Goal: Find specific page/section: Find specific page/section

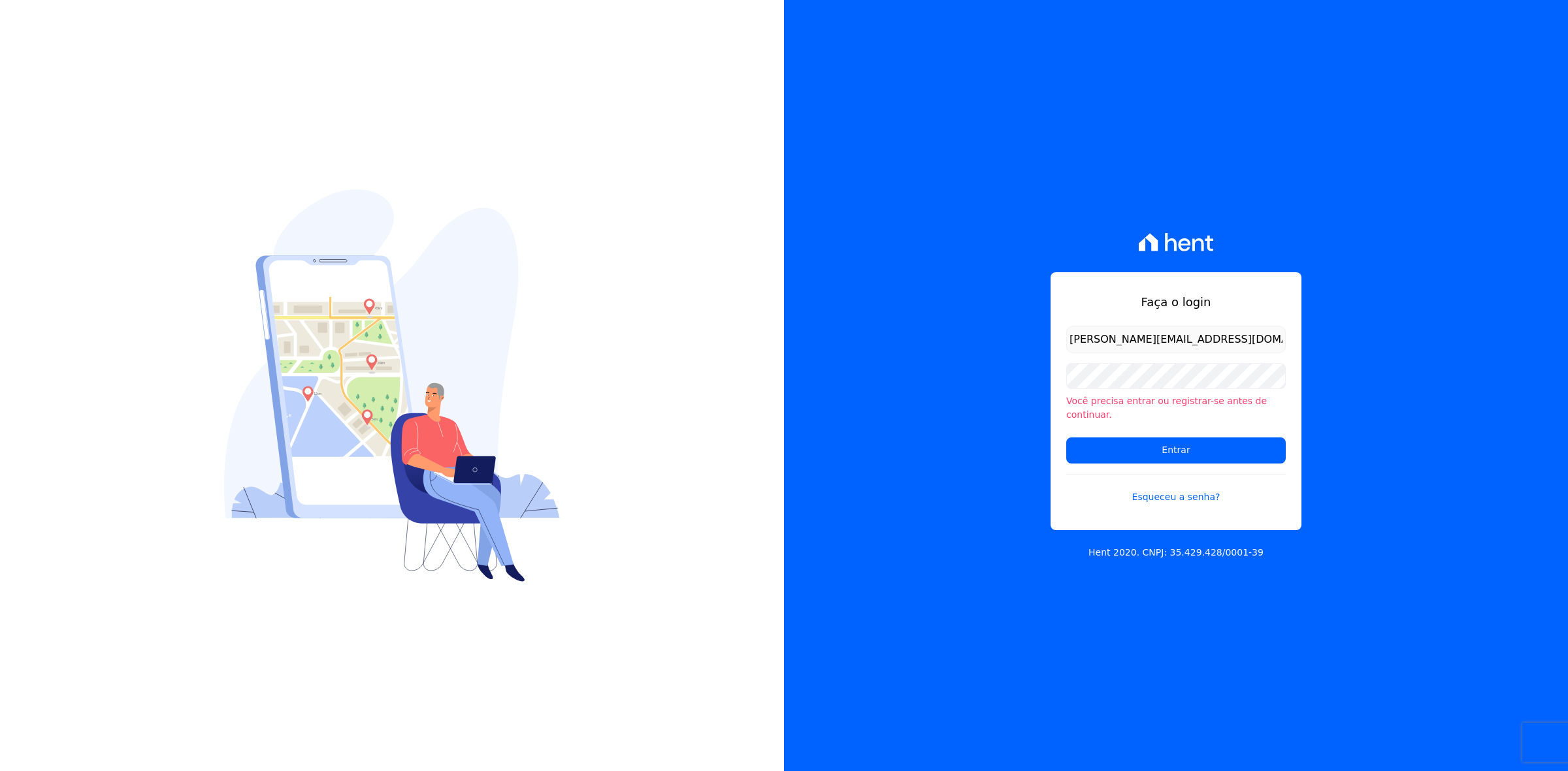
click at [1082, 348] on input "marla@apiceincorporadora.com.br" at bounding box center [1176, 339] width 220 height 26
click at [1098, 348] on input "marla@apiceincorporadora.com.br" at bounding box center [1176, 339] width 220 height 26
type input "kalil@apiceincorporadora.com.br"
click at [1066, 438] on input "Entrar" at bounding box center [1176, 451] width 220 height 26
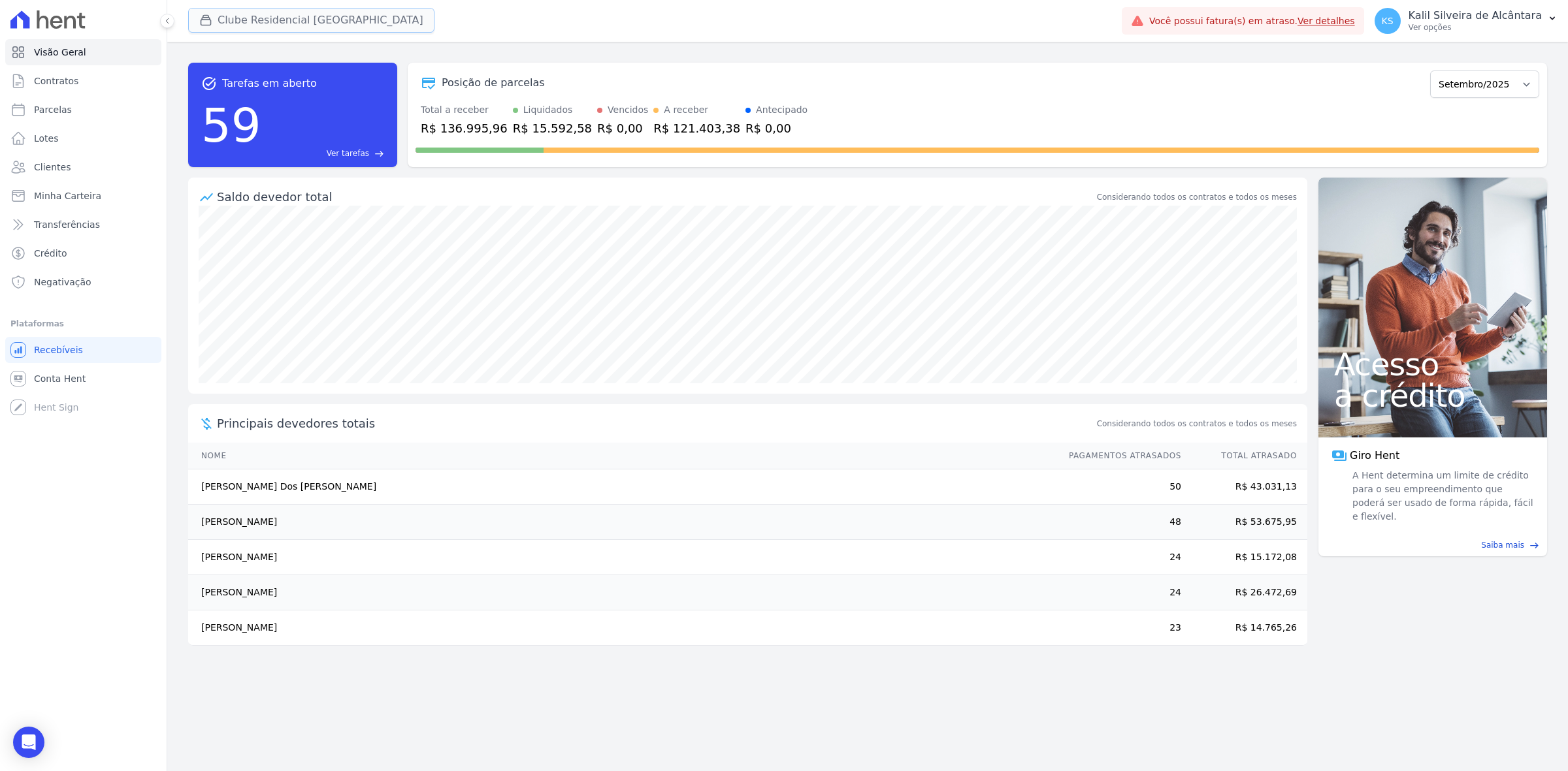
click at [251, 15] on button "Clube Residencial [GEOGRAPHIC_DATA]" at bounding box center [311, 20] width 247 height 25
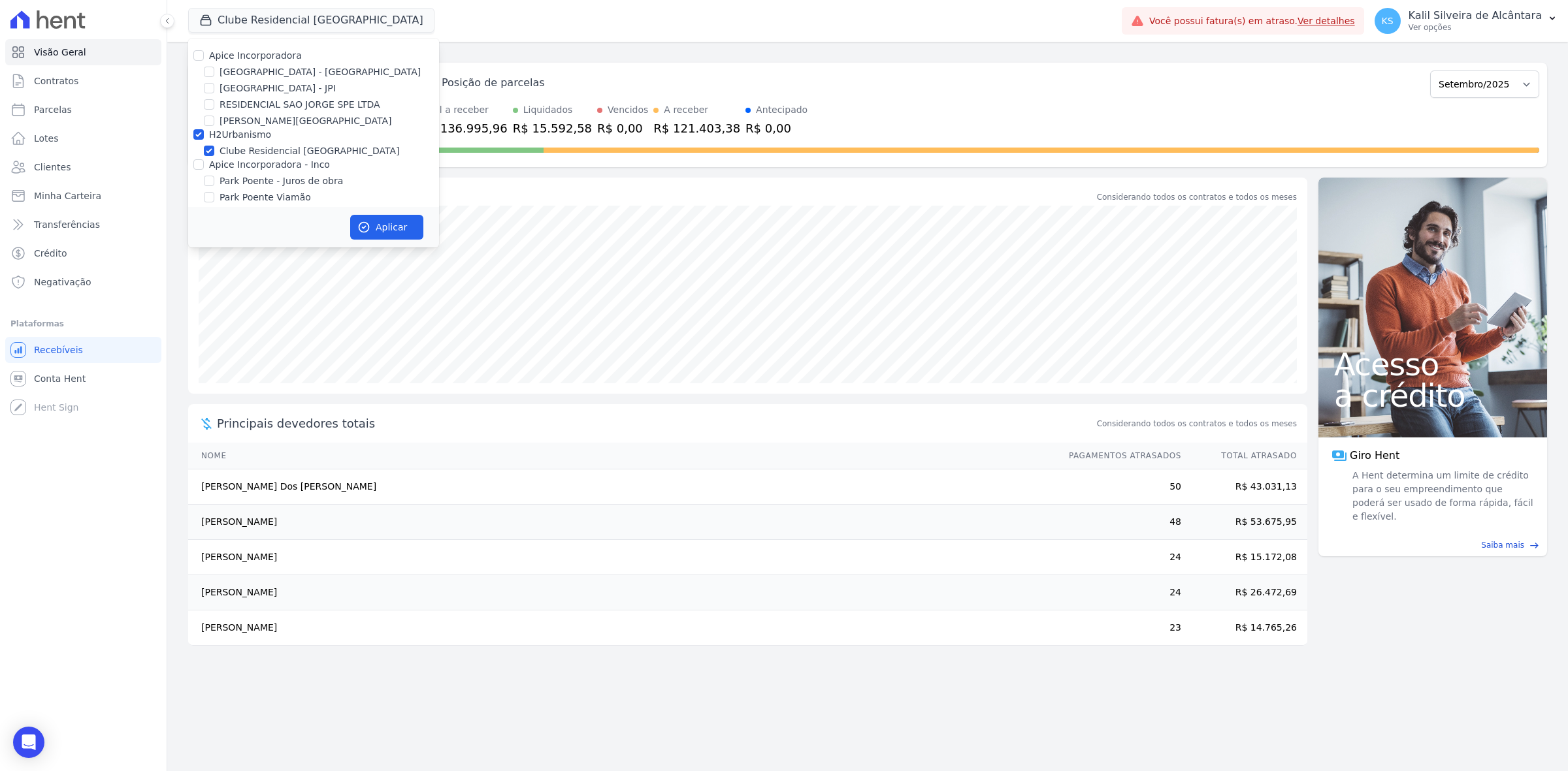
click at [230, 193] on label "Park Poente Viamão" at bounding box center [265, 197] width 91 height 14
click at [214, 193] on input "Park Poente Viamão" at bounding box center [209, 197] width 11 height 11
checkbox input "true"
click at [230, 193] on label "Park Poente Viamão - Inco" at bounding box center [280, 190] width 120 height 14
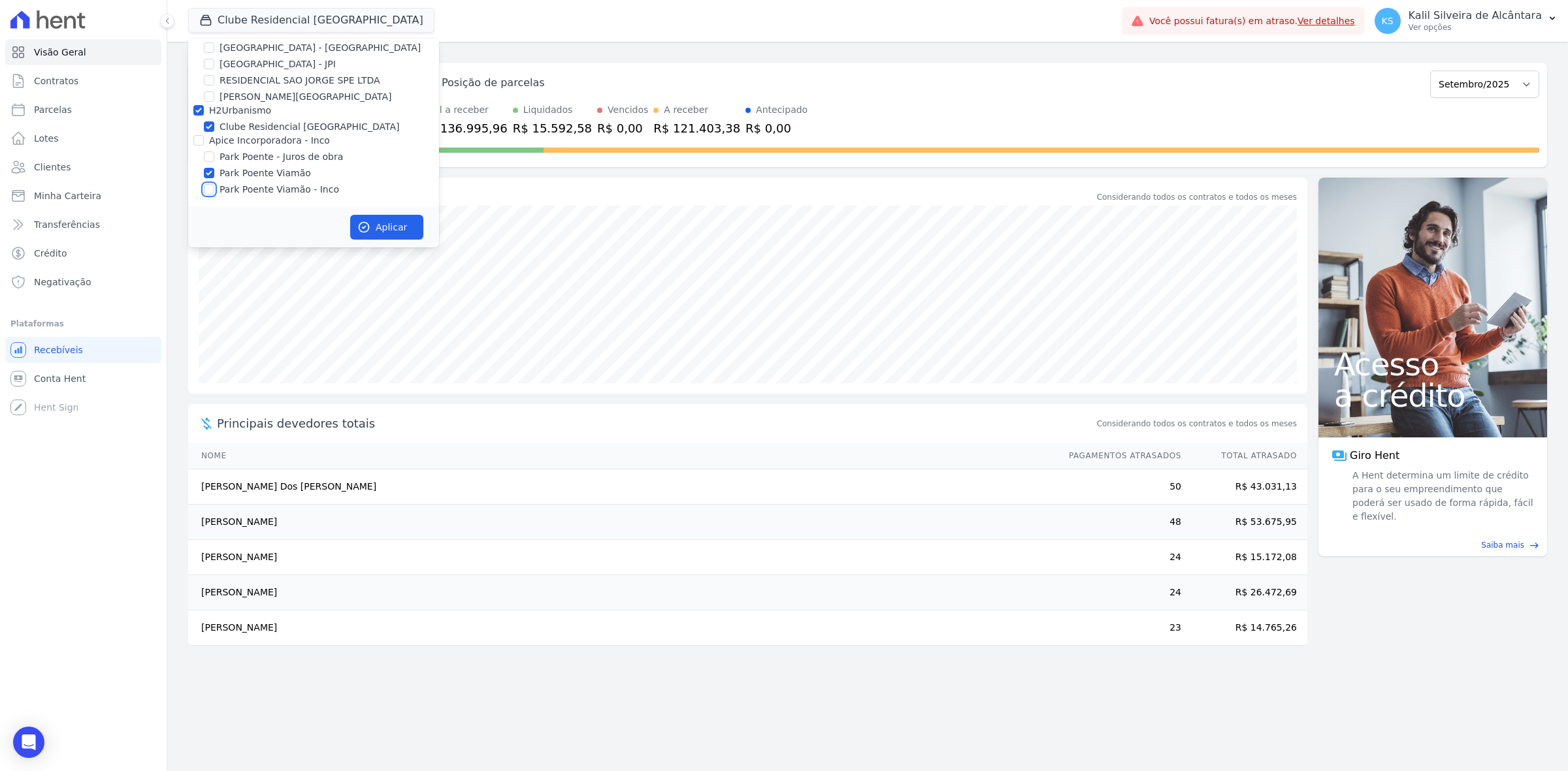
click at [214, 193] on input "Park Poente Viamão - Inco" at bounding box center [209, 190] width 11 height 11
checkbox input "true"
click at [360, 229] on icon "button" at bounding box center [363, 227] width 13 height 13
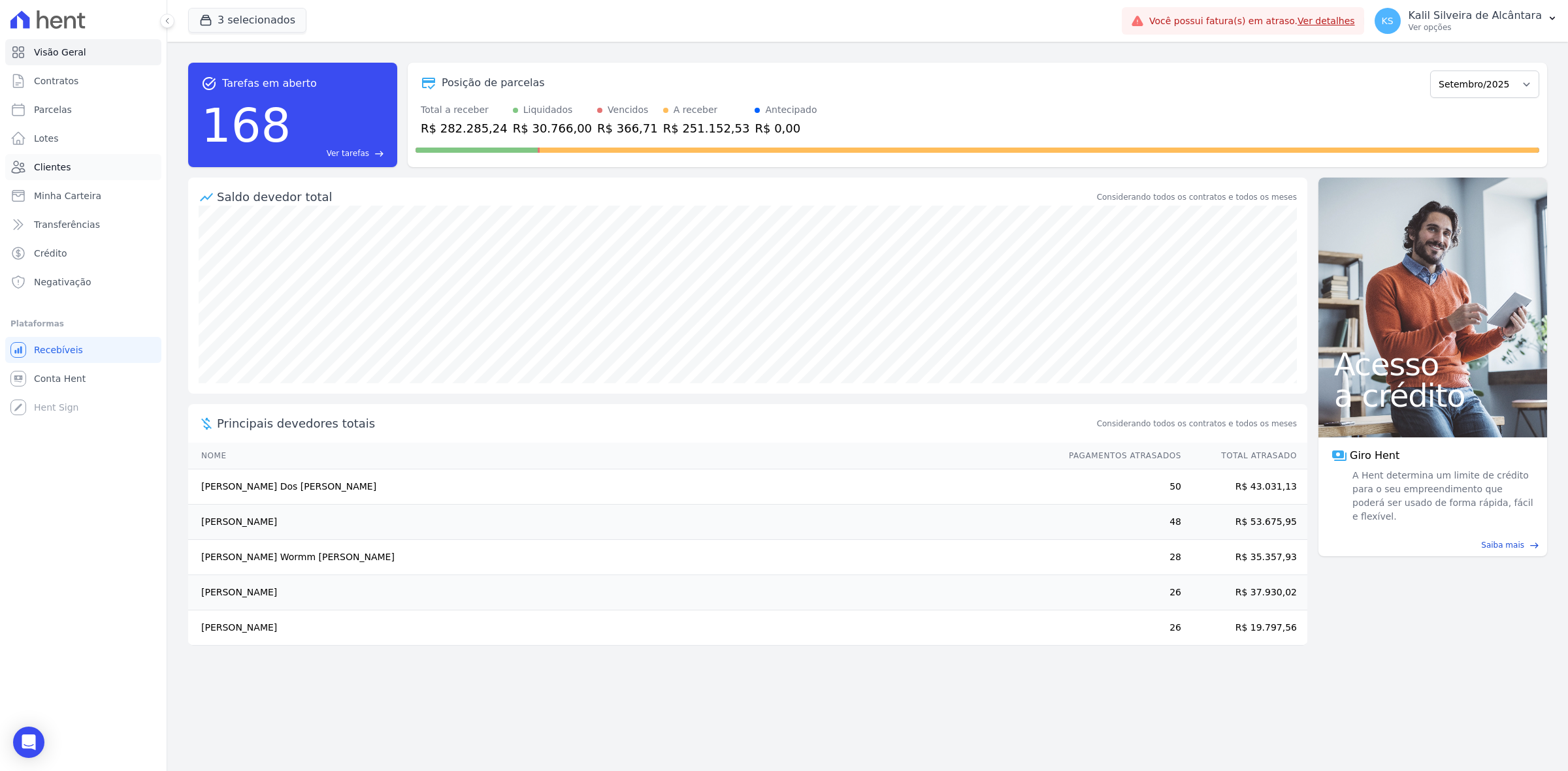
click at [68, 157] on link "Clientes" at bounding box center [83, 167] width 156 height 26
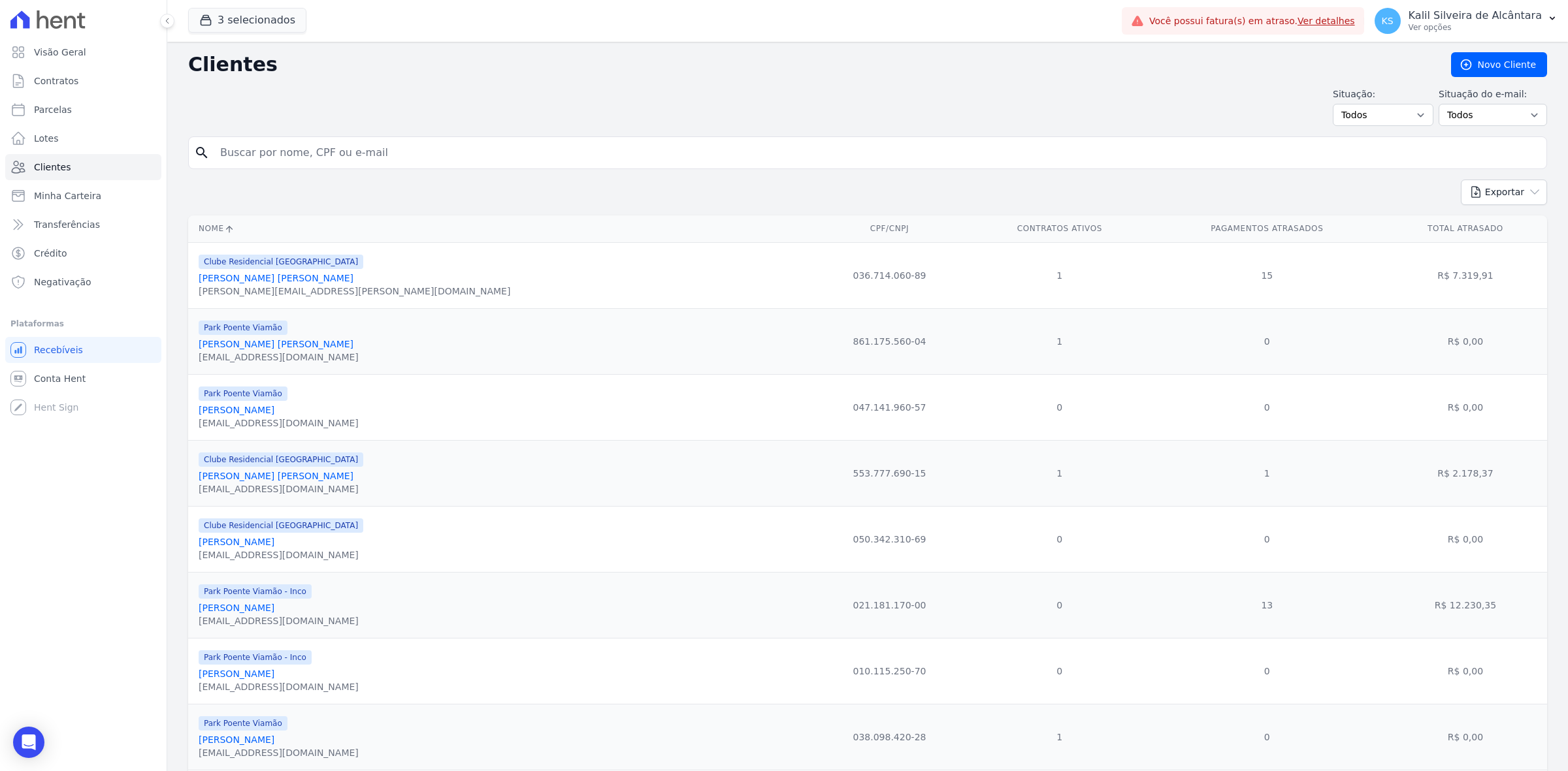
click at [292, 164] on input "search" at bounding box center [876, 153] width 1328 height 26
type input "[PERSON_NAME]"
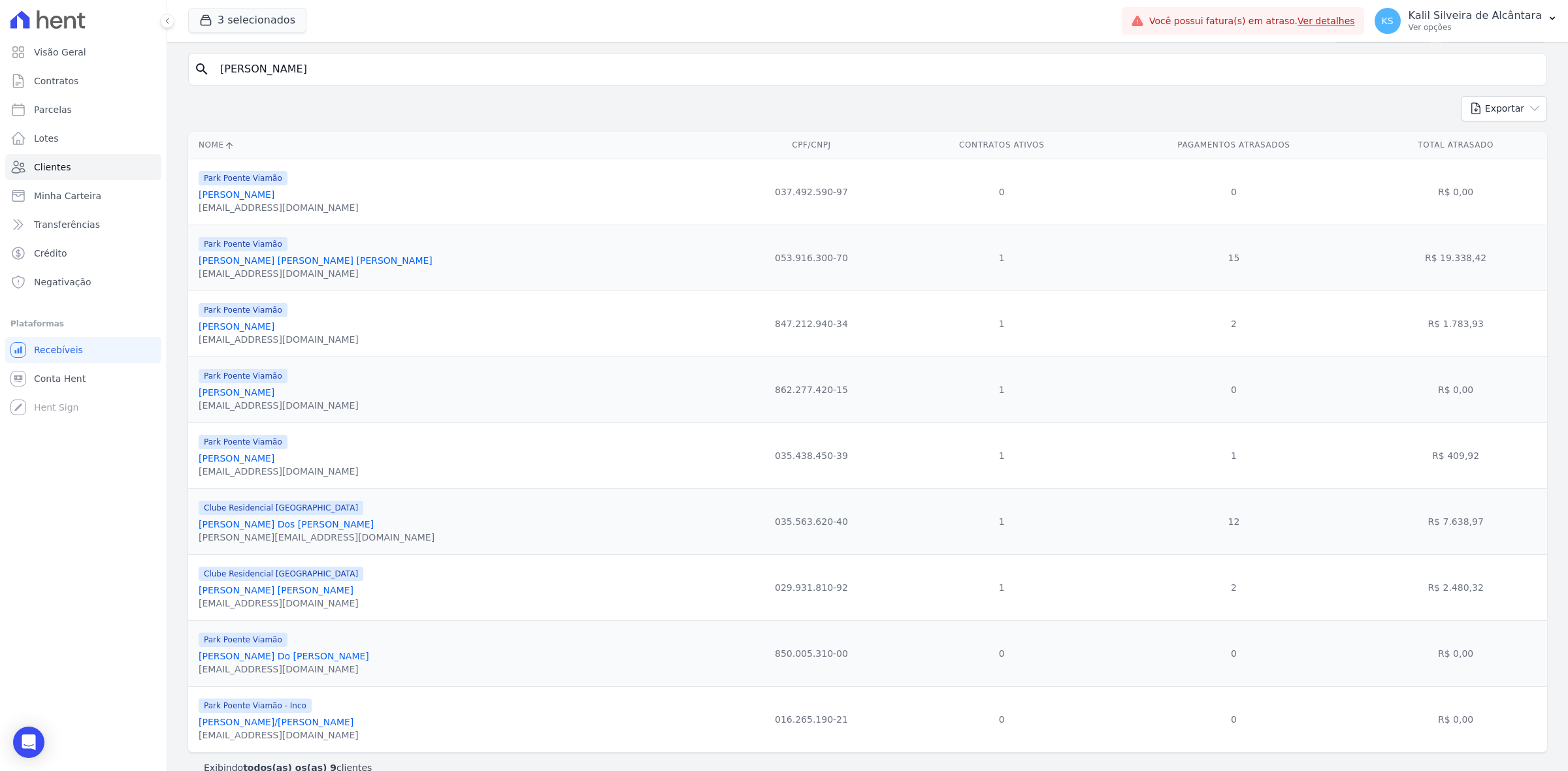
scroll to position [85, 0]
click at [245, 470] on div "[EMAIL_ADDRESS][DOMAIN_NAME]" at bounding box center [278, 470] width 160 height 13
click at [245, 462] on link "[PERSON_NAME]" at bounding box center [236, 457] width 76 height 11
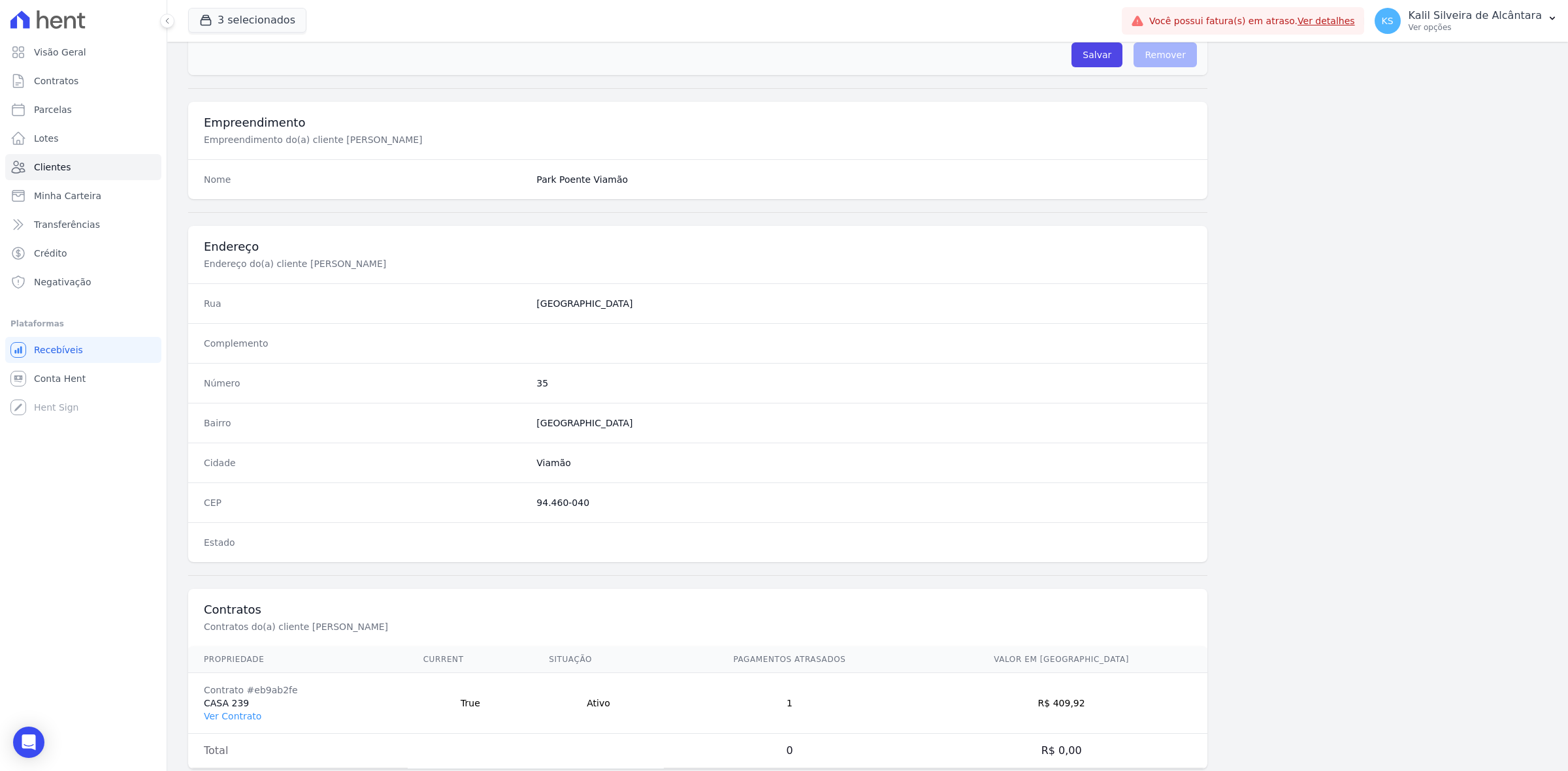
scroll to position [422, 0]
click at [251, 720] on link "Ver Contrato" at bounding box center [232, 716] width 58 height 11
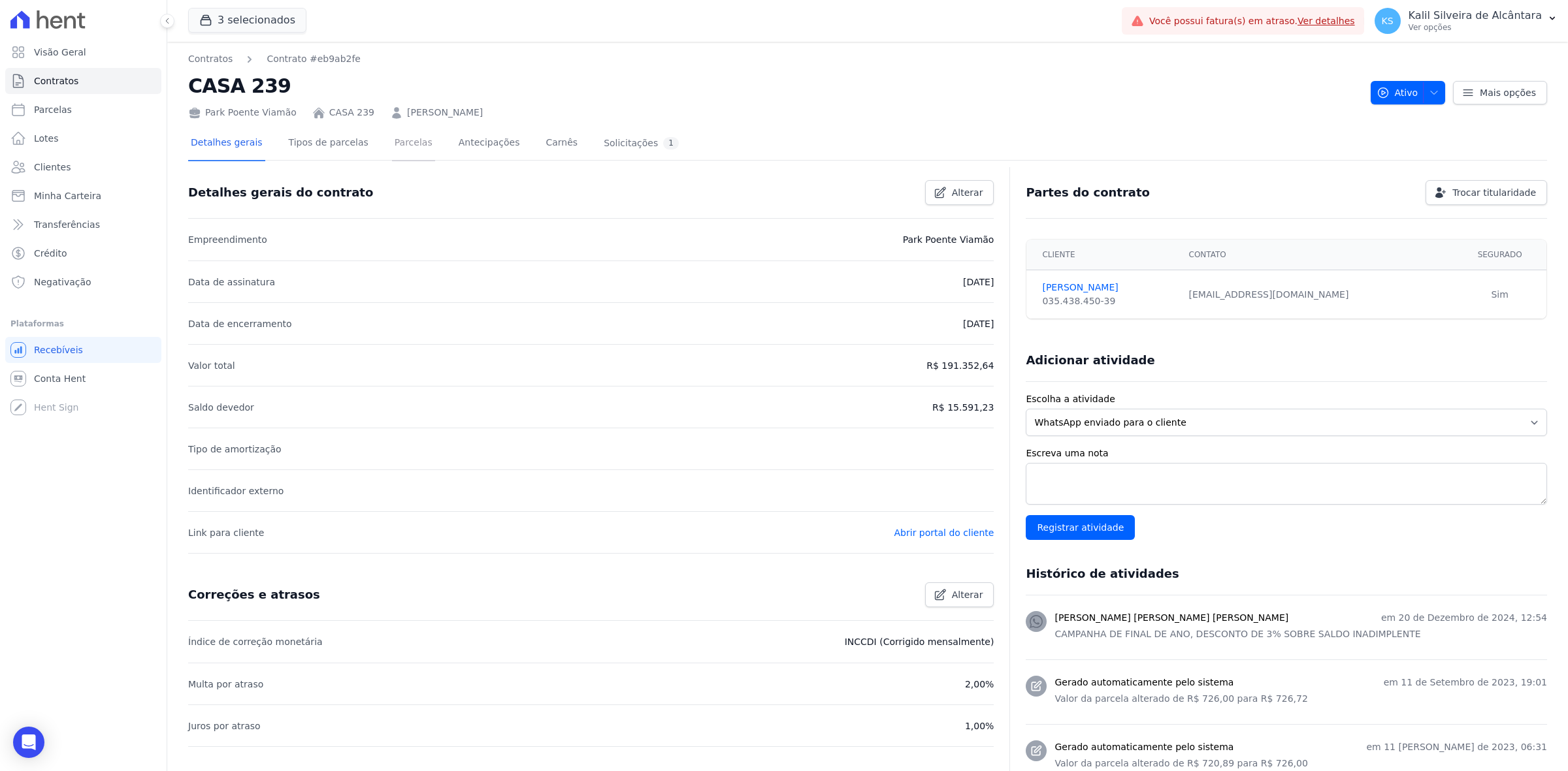
click at [399, 147] on link "Parcelas" at bounding box center [413, 144] width 43 height 35
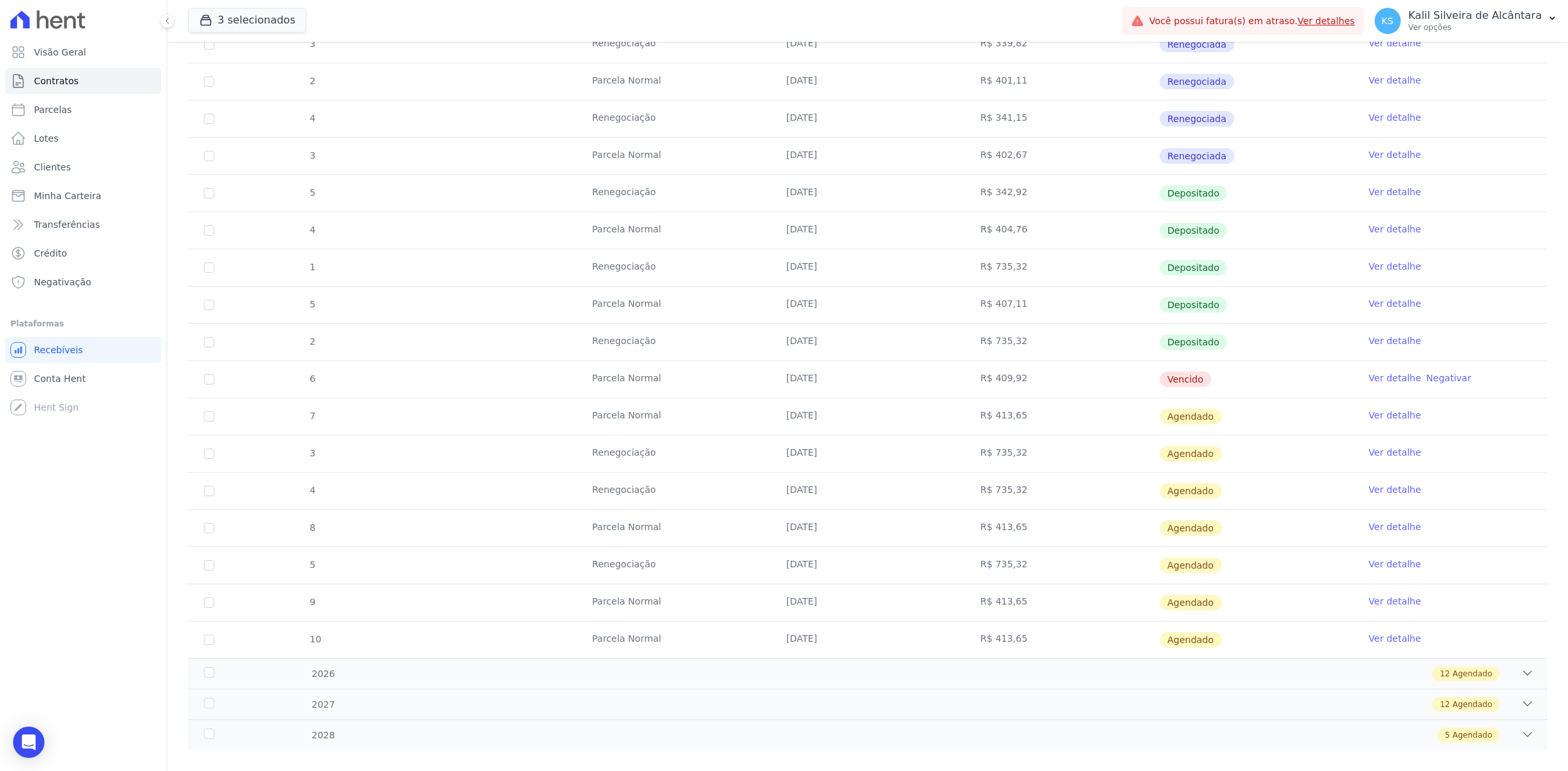
scroll to position [519, 0]
